Goal: Task Accomplishment & Management: Manage account settings

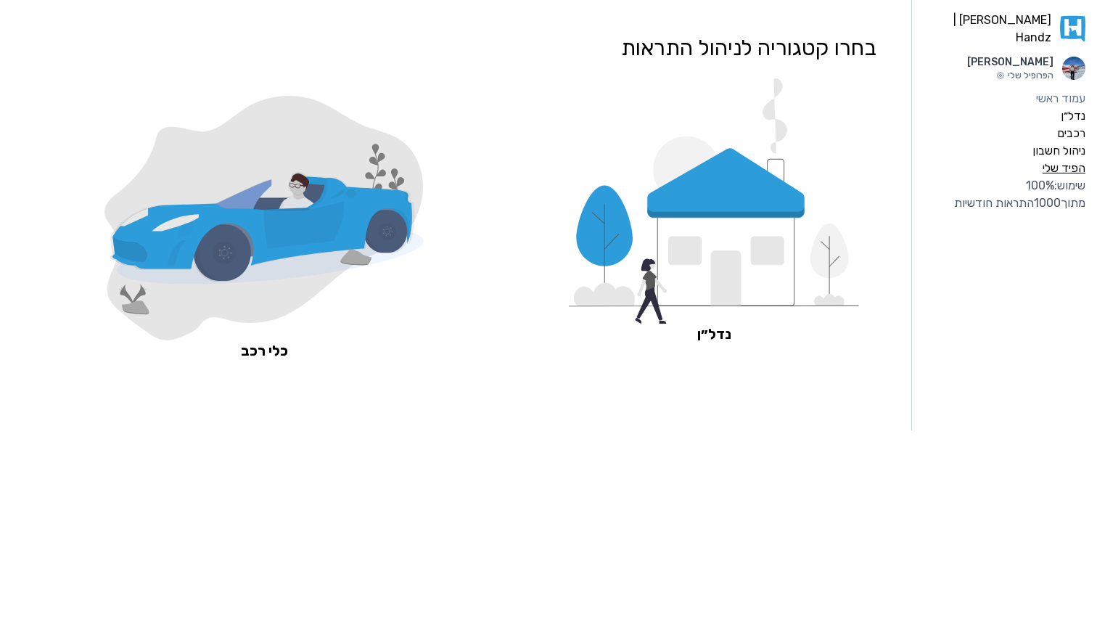
click at [1074, 160] on label "הפיד שלי" at bounding box center [1063, 168] width 43 height 17
click at [667, 197] on icon at bounding box center [725, 183] width 157 height 70
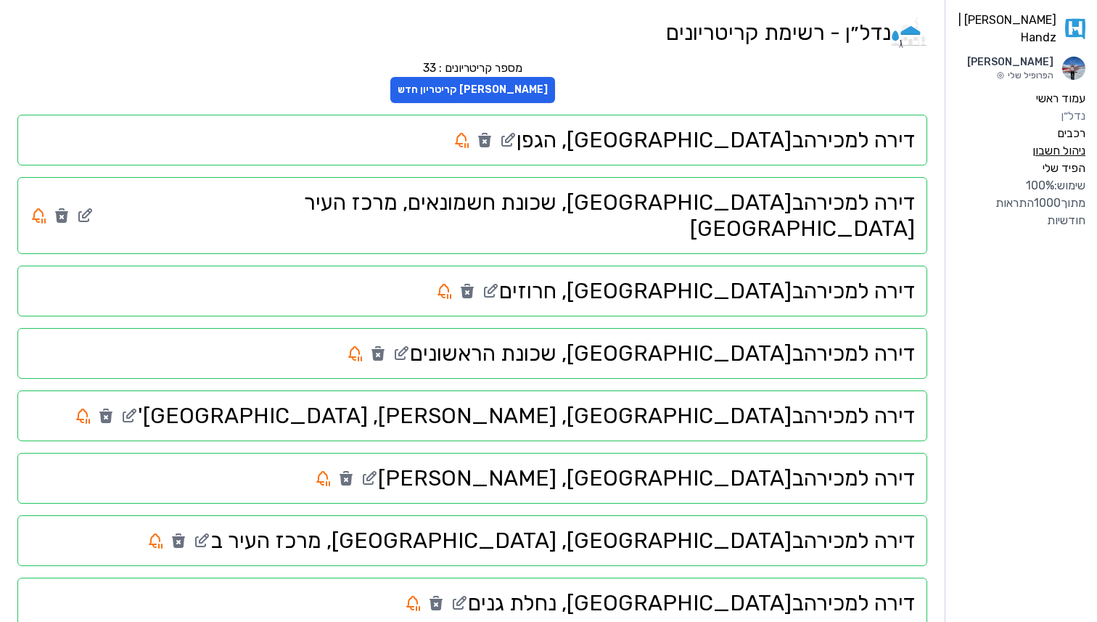
click at [1060, 146] on label "ניהול חשבון" at bounding box center [1058, 150] width 53 height 17
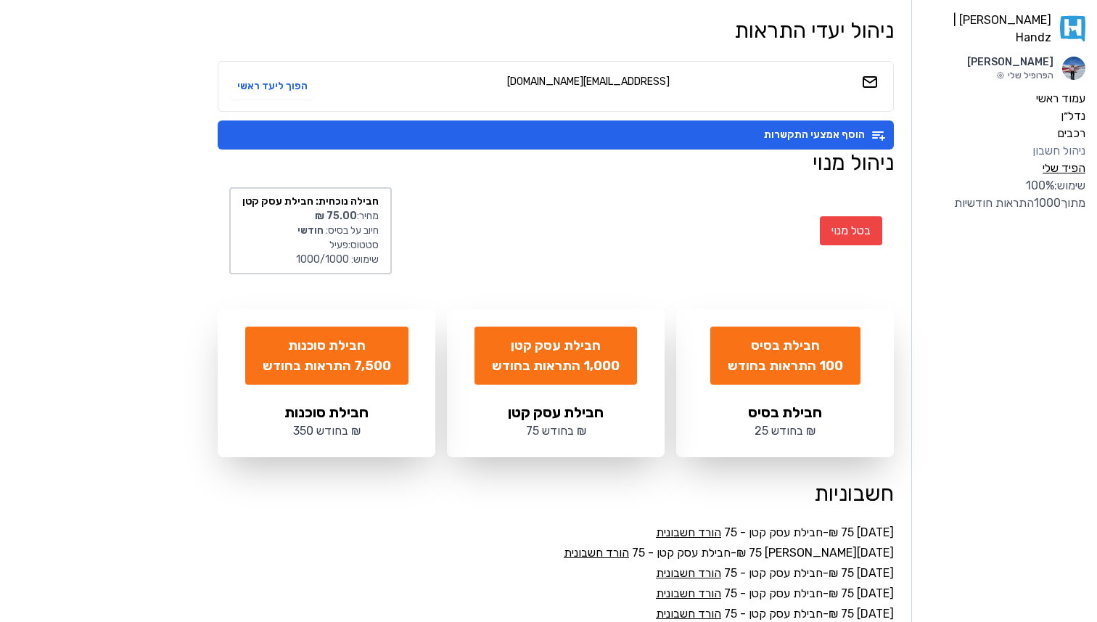
click at [1065, 162] on label "הפיד שלי" at bounding box center [1063, 168] width 43 height 17
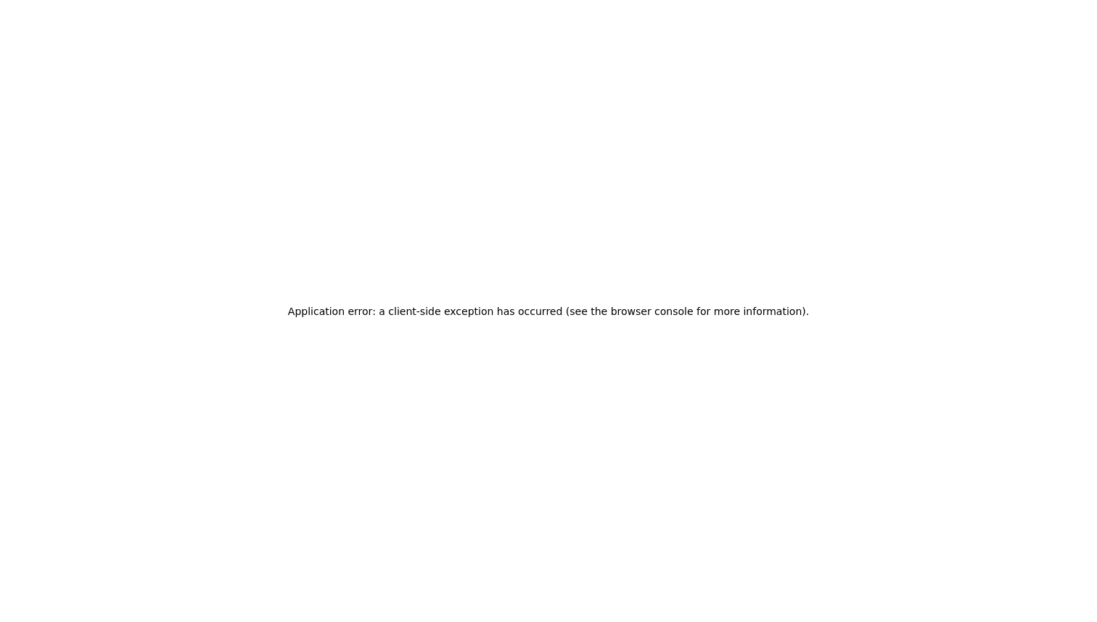
click at [1066, 179] on div "Application error: a client-side exception has occurred (see the browser consol…" at bounding box center [548, 311] width 1097 height 622
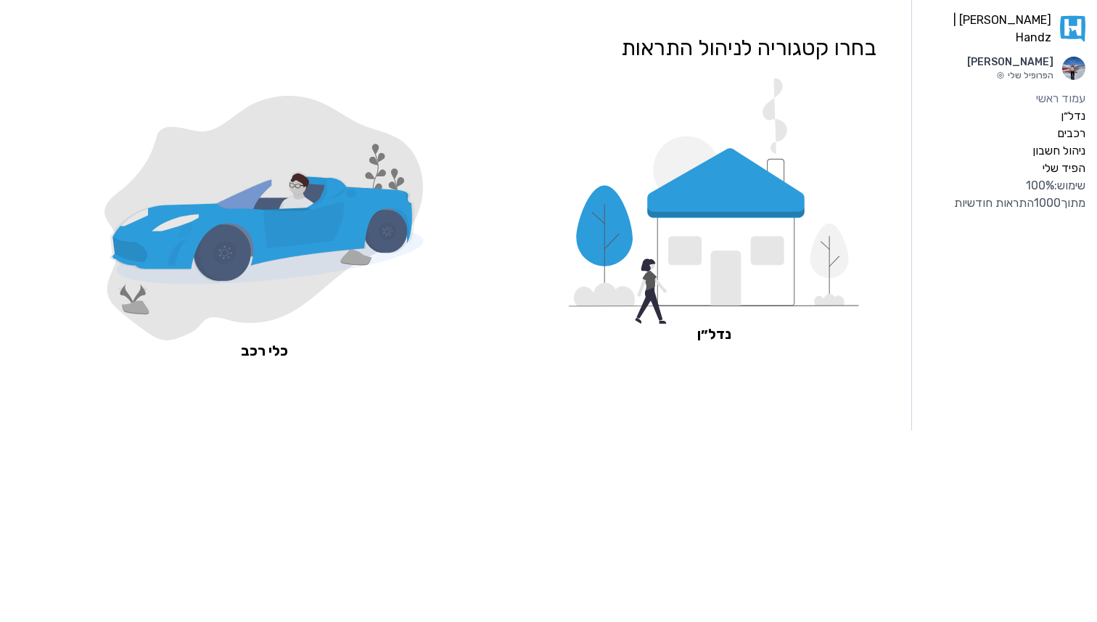
drag, startPoint x: 1085, startPoint y: 179, endPoint x: 952, endPoint y: 199, distance: 134.9
click at [952, 199] on aside "[PERSON_NAME] | Handz Adi Davda הפרופיל שלי עמוד ראשי נדל״ן רכבים ניהול חשבון ה…" at bounding box center [1004, 215] width 186 height 430
click at [1071, 110] on label "נדל״ן" at bounding box center [1073, 115] width 25 height 17
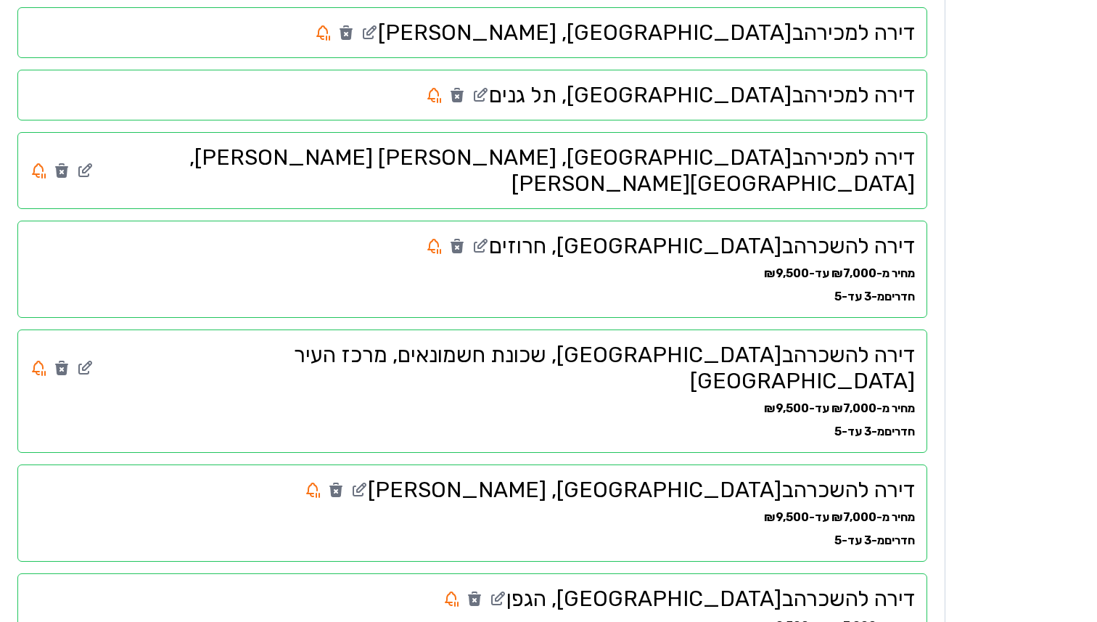
scroll to position [1003, 0]
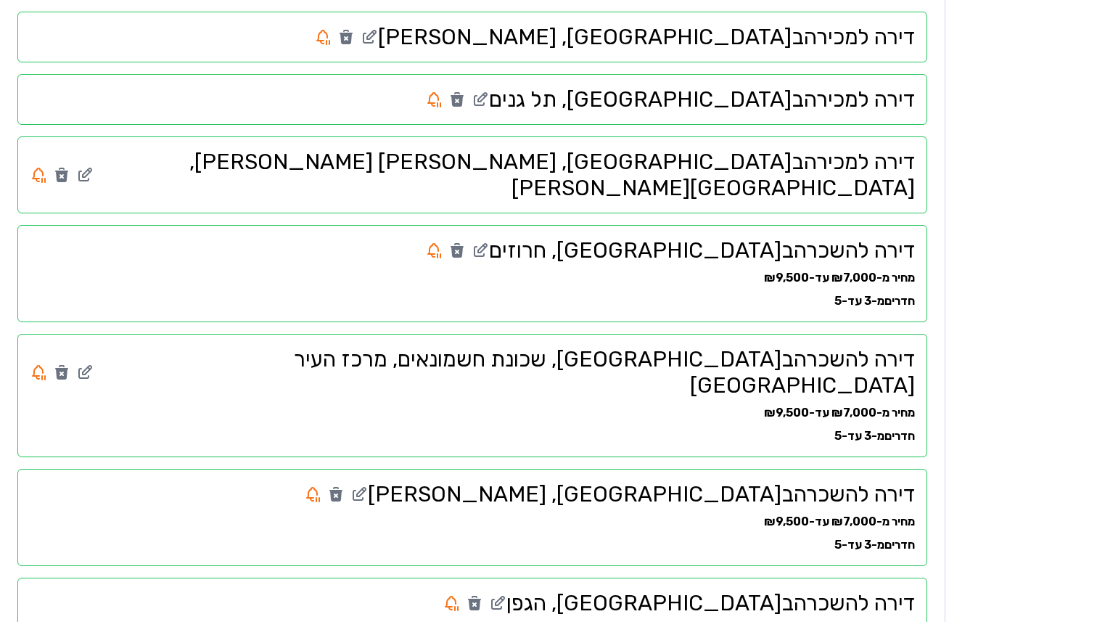
click at [464, 246] on icon at bounding box center [457, 252] width 13 height 12
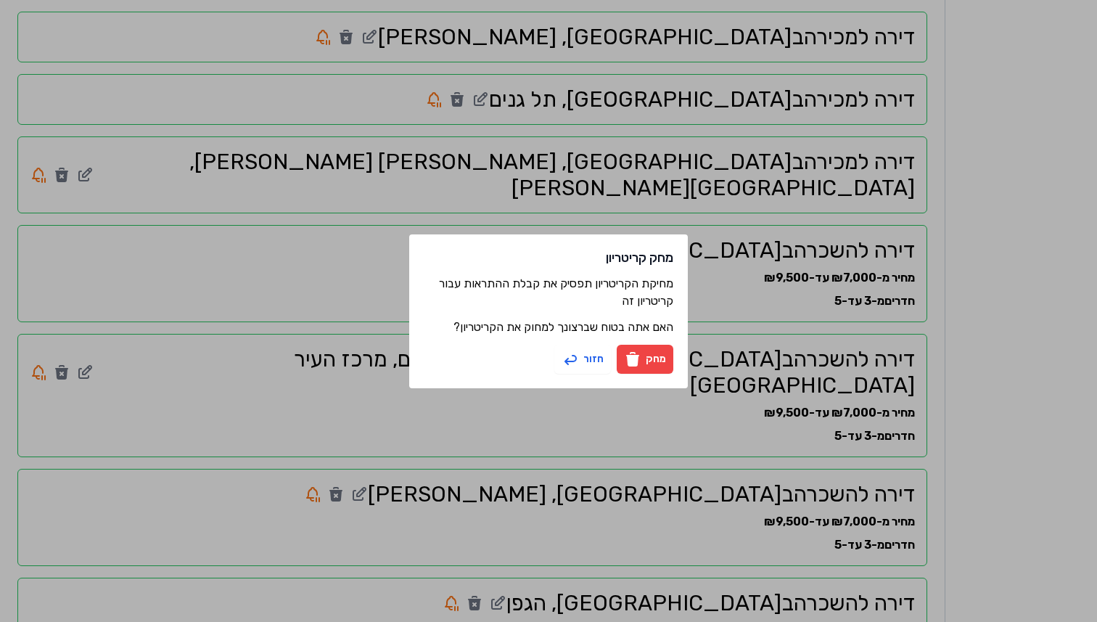
click at [647, 355] on button "מחק" at bounding box center [645, 359] width 57 height 29
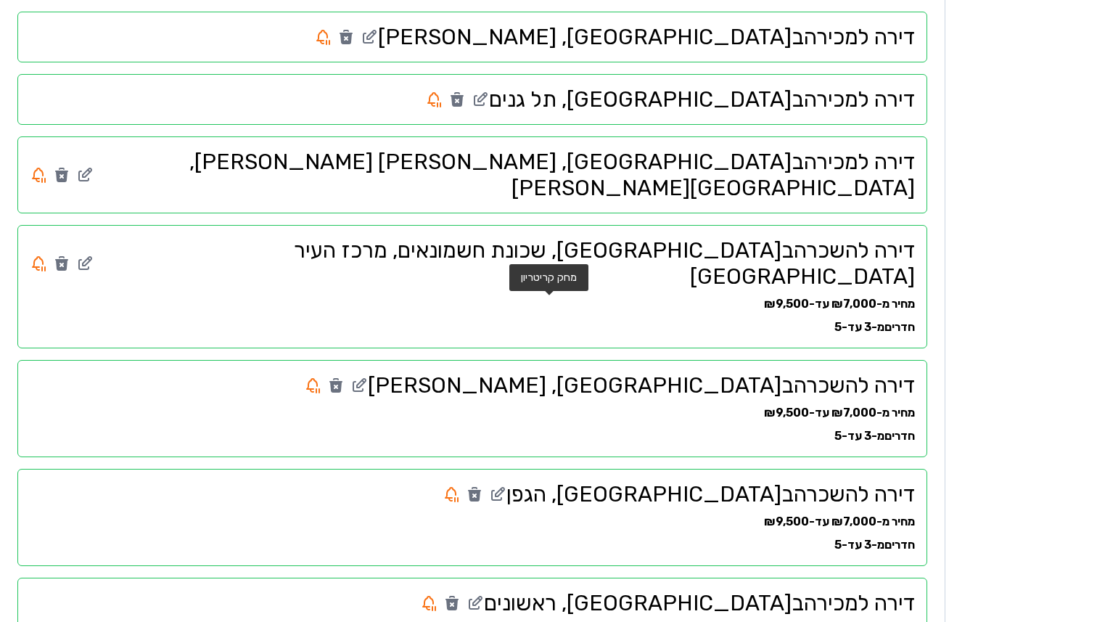
click at [342, 381] on icon at bounding box center [335, 387] width 13 height 12
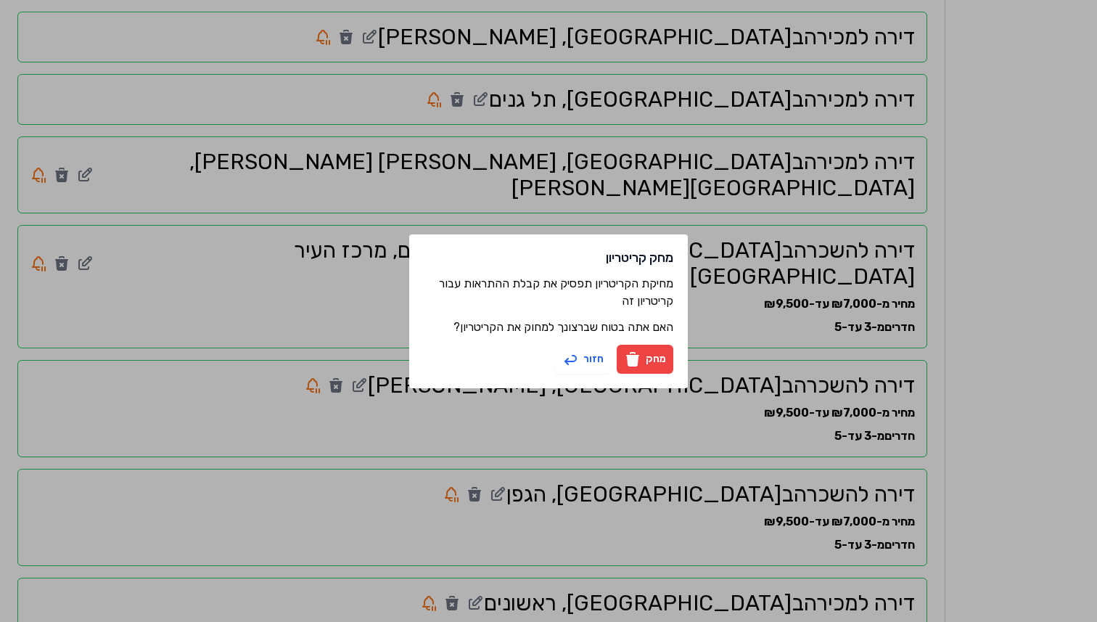
click at [656, 354] on button "מחק" at bounding box center [645, 359] width 57 height 29
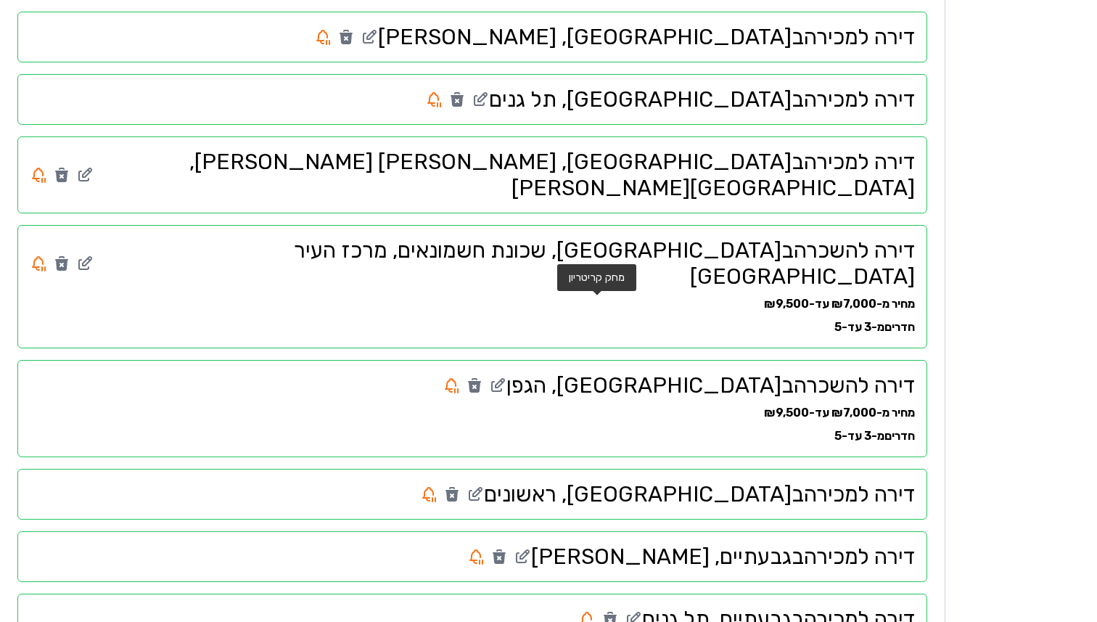
click at [481, 381] on icon at bounding box center [474, 387] width 13 height 12
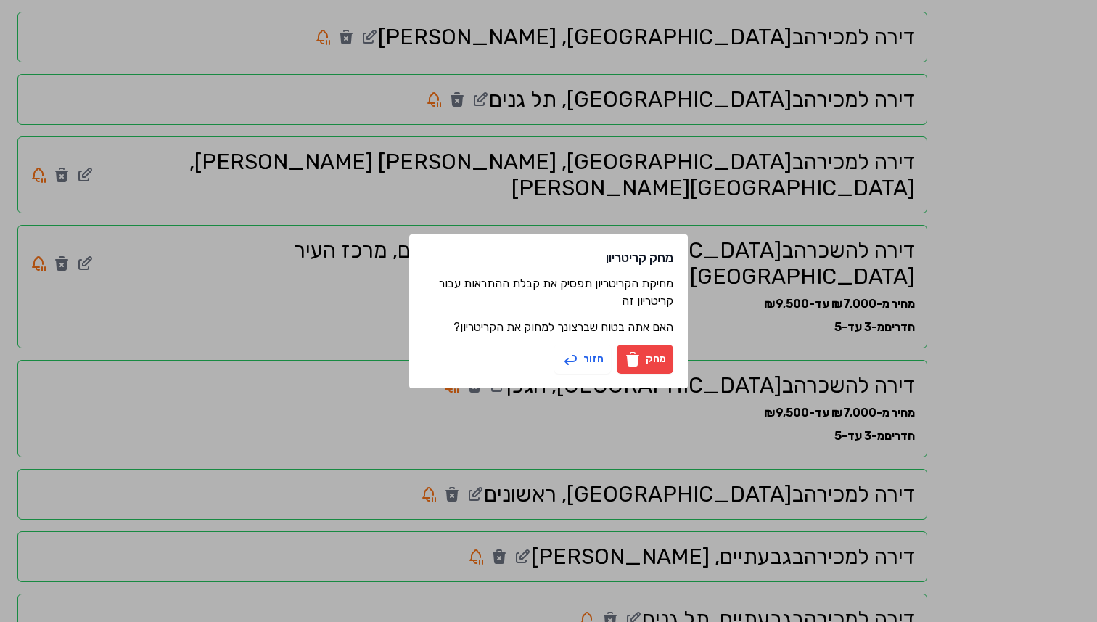
click at [643, 360] on button "מחק" at bounding box center [645, 359] width 57 height 29
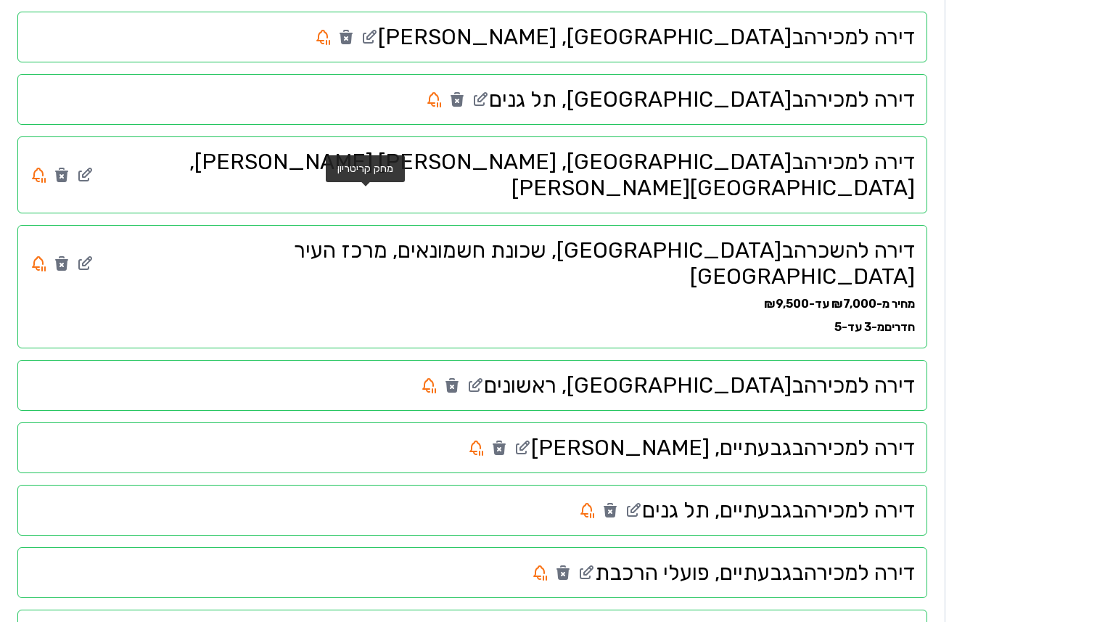
click at [68, 259] on icon at bounding box center [61, 265] width 13 height 12
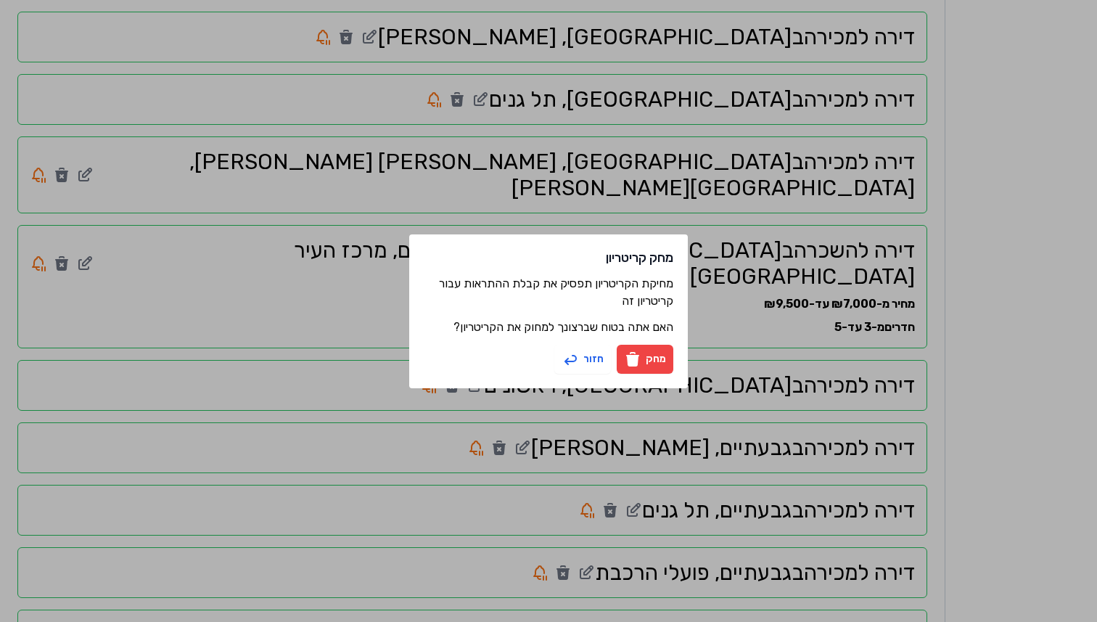
click at [657, 361] on button "מחק" at bounding box center [645, 359] width 57 height 29
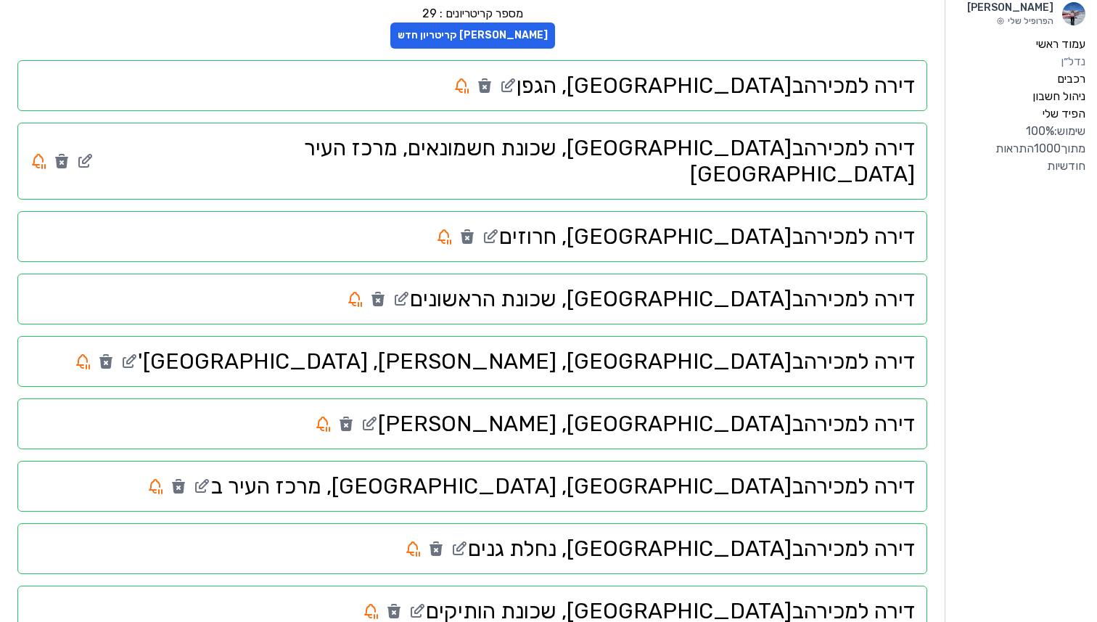
scroll to position [0, 0]
